Goal: Transaction & Acquisition: Purchase product/service

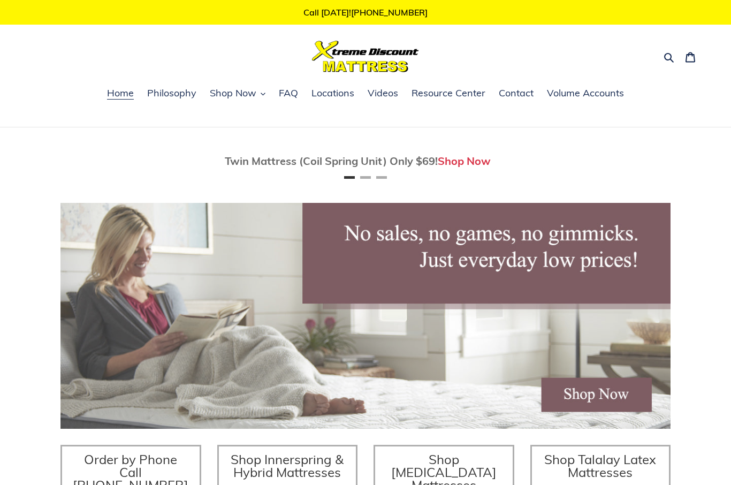
click at [254, 93] on span "Shop Now" at bounding box center [233, 93] width 47 height 13
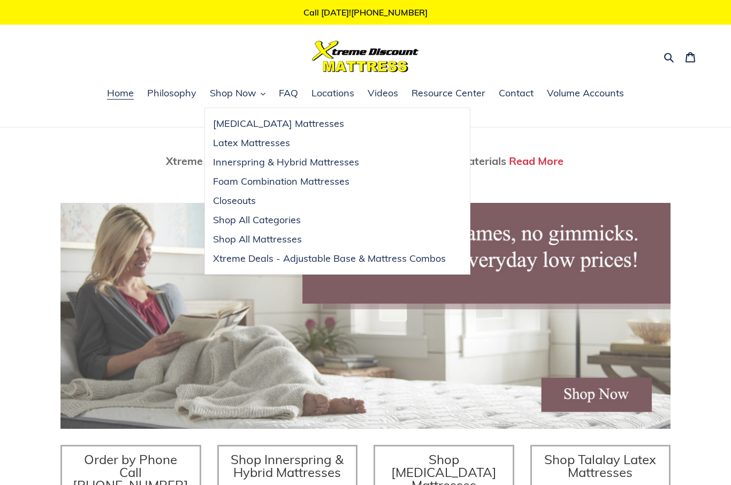
scroll to position [0, 1220]
click at [337, 162] on span "Innerspring & Hybrid Mattresses" at bounding box center [286, 162] width 146 height 13
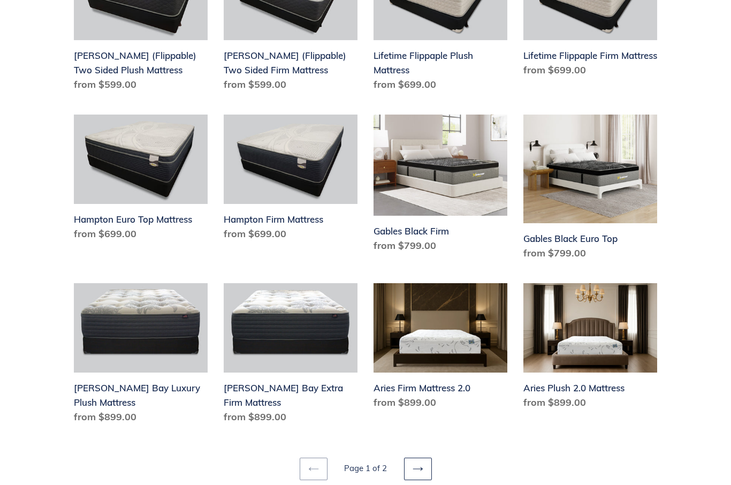
scroll to position [1282, 0]
click at [424, 457] on link "Next page" at bounding box center [418, 468] width 28 height 22
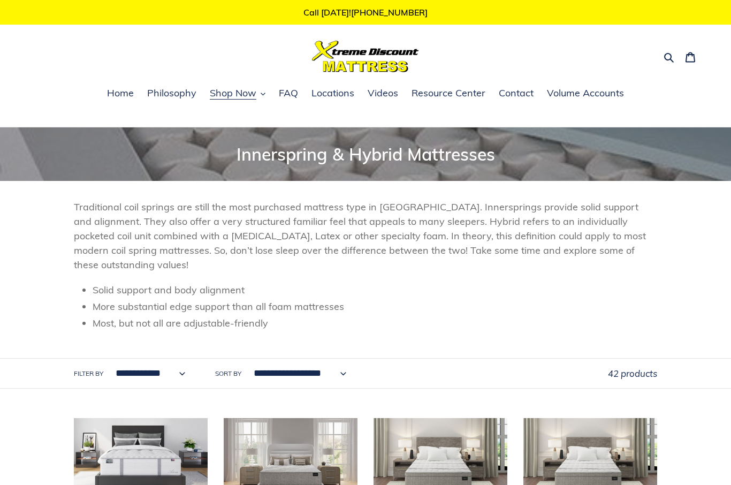
click at [671, 54] on icon "button" at bounding box center [668, 57] width 11 height 11
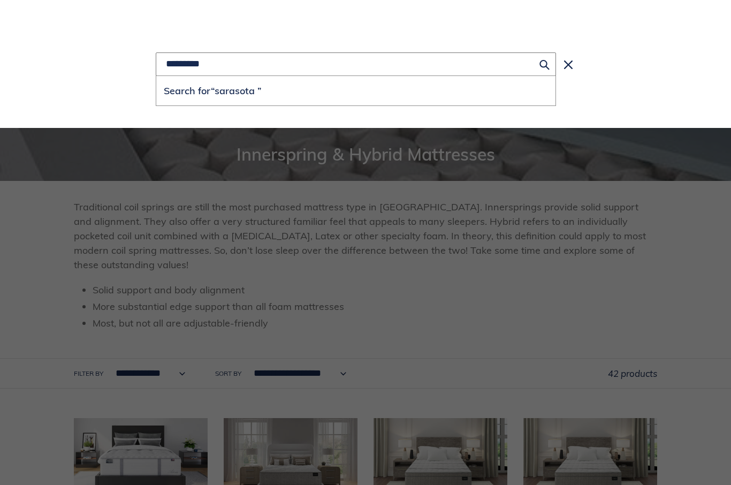
type input "********"
click at [356, 91] on button "Search for “[GEOGRAPHIC_DATA] ”" at bounding box center [355, 90] width 399 height 29
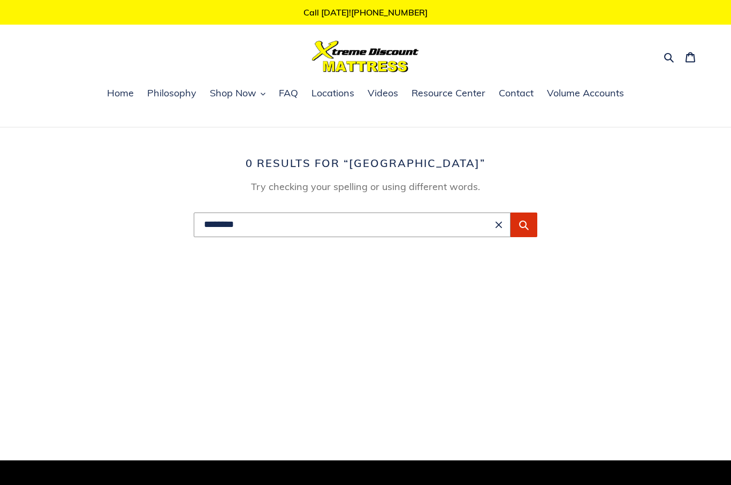
click at [242, 96] on span "Shop Now" at bounding box center [233, 93] width 47 height 13
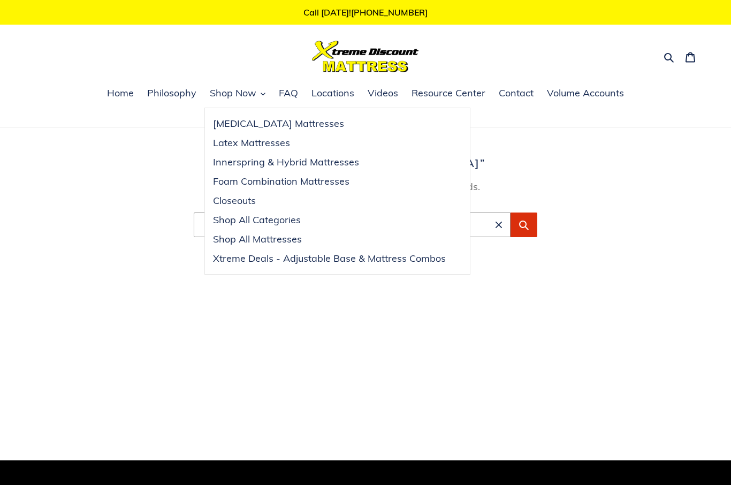
click at [605, 152] on main "Search results: 0 results for “sarasota” Try checking your spelling or using di…" at bounding box center [365, 278] width 731 height 303
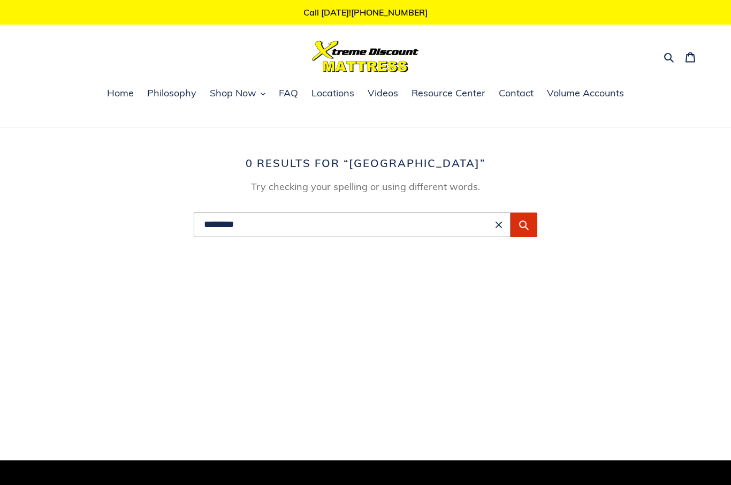
click at [668, 56] on icon "button" at bounding box center [668, 57] width 11 height 11
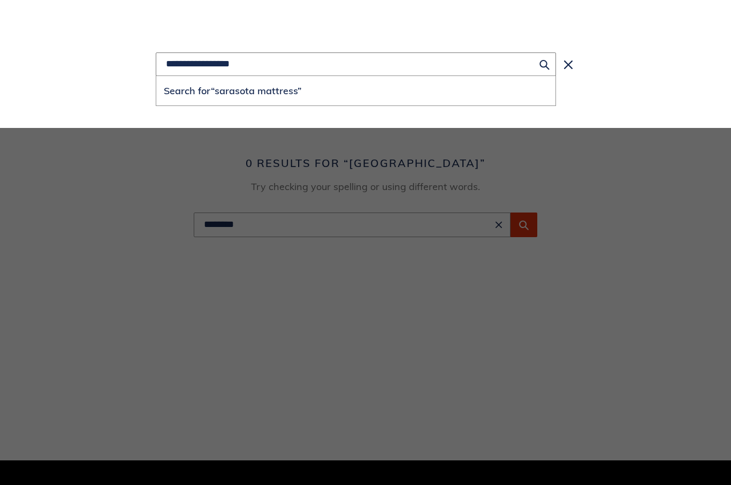
type input "**********"
click at [356, 91] on button "Search for “sarasota mattress”" at bounding box center [355, 90] width 399 height 29
click at [566, 59] on button "Close search" at bounding box center [567, 64] width 23 height 27
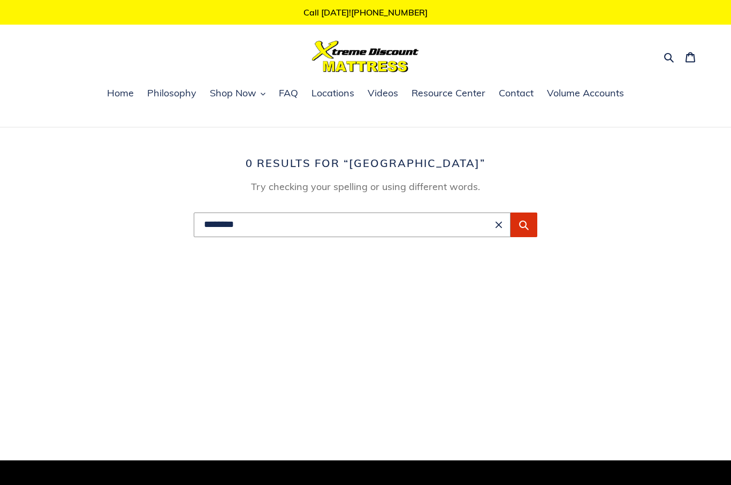
click at [240, 95] on span "Shop Now" at bounding box center [233, 93] width 47 height 13
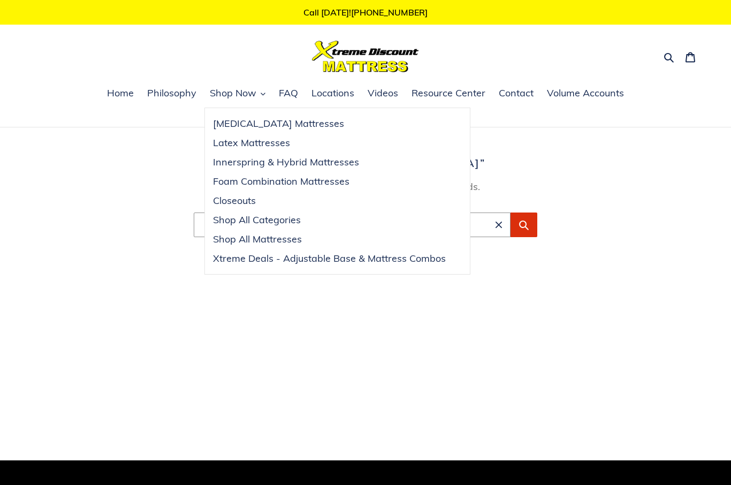
click at [335, 180] on span "Foam Combination Mattresses" at bounding box center [281, 181] width 136 height 13
click at [356, 166] on span "Innerspring & Hybrid Mattresses" at bounding box center [286, 162] width 146 height 13
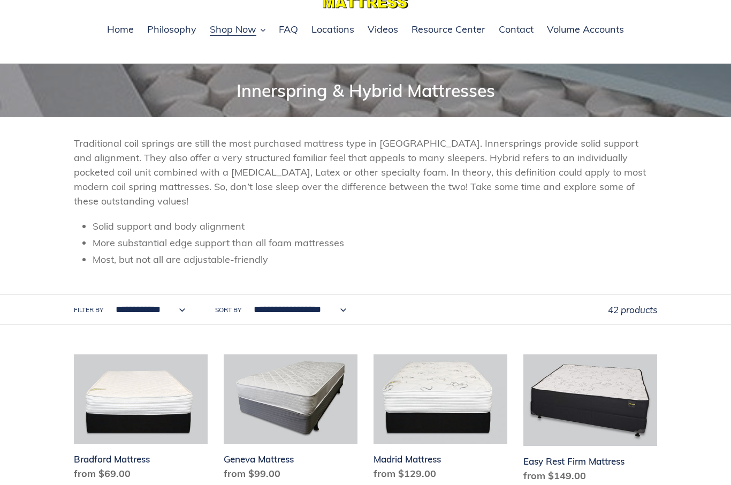
scroll to position [64, 0]
